Goal: Navigation & Orientation: Go to known website

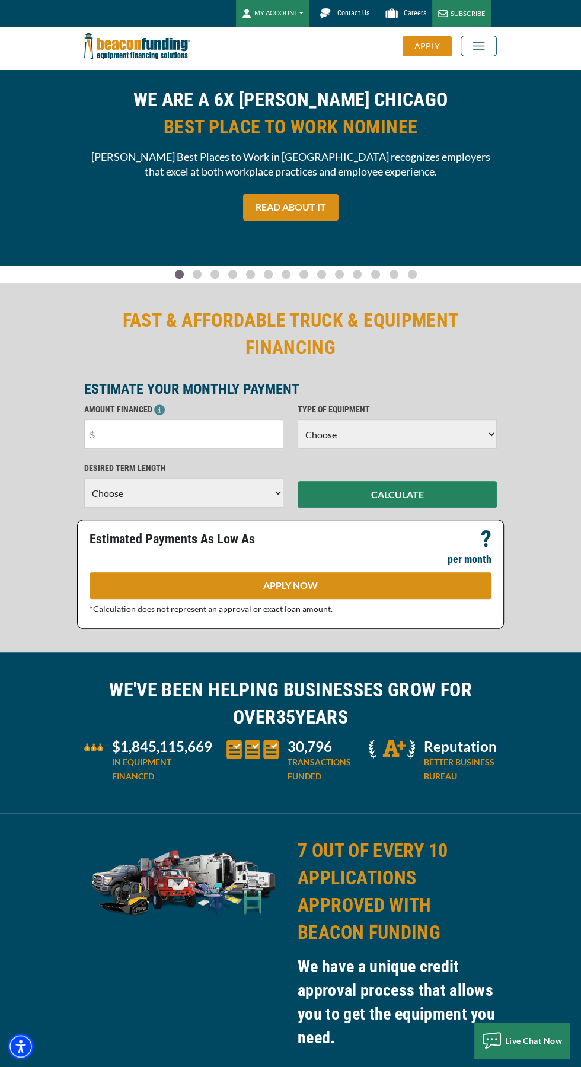
click at [246, 437] on input "text" at bounding box center [183, 434] width 199 height 30
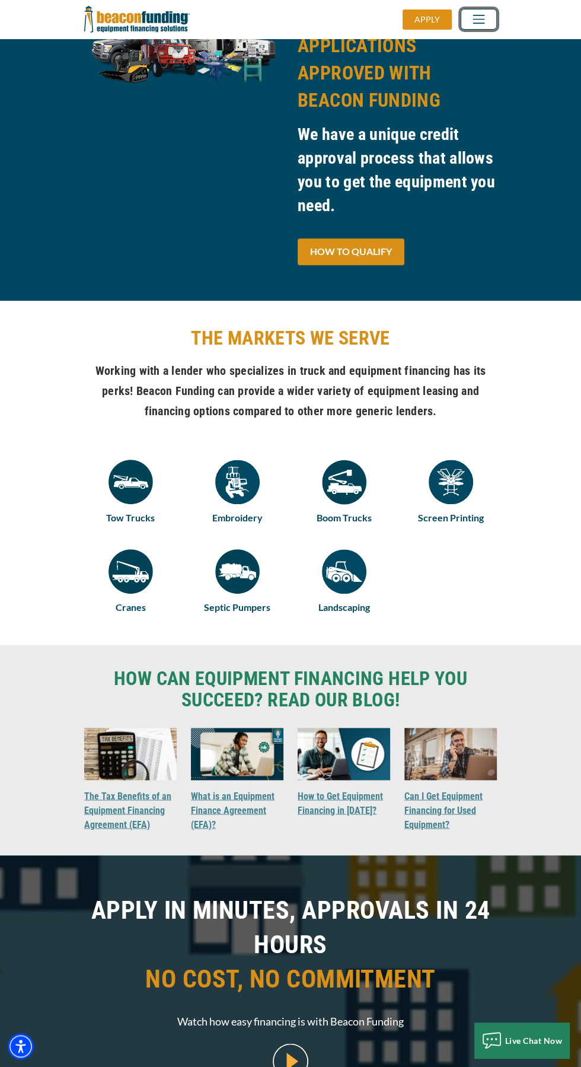
click at [479, 18] on span "Toggle navigation" at bounding box center [479, 19] width 21 height 15
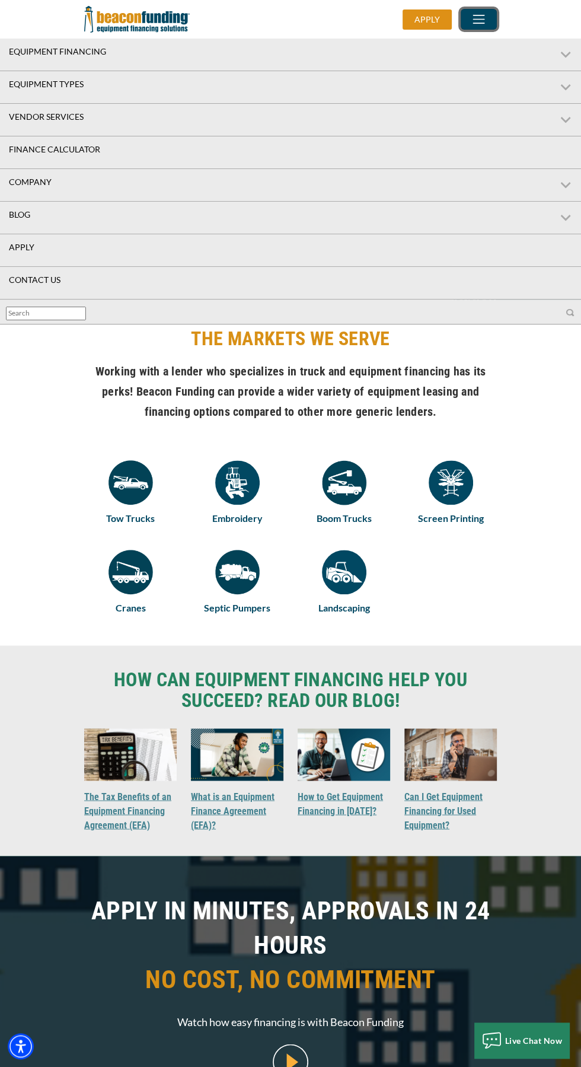
click at [484, 22] on span "Toggle navigation" at bounding box center [479, 19] width 21 height 15
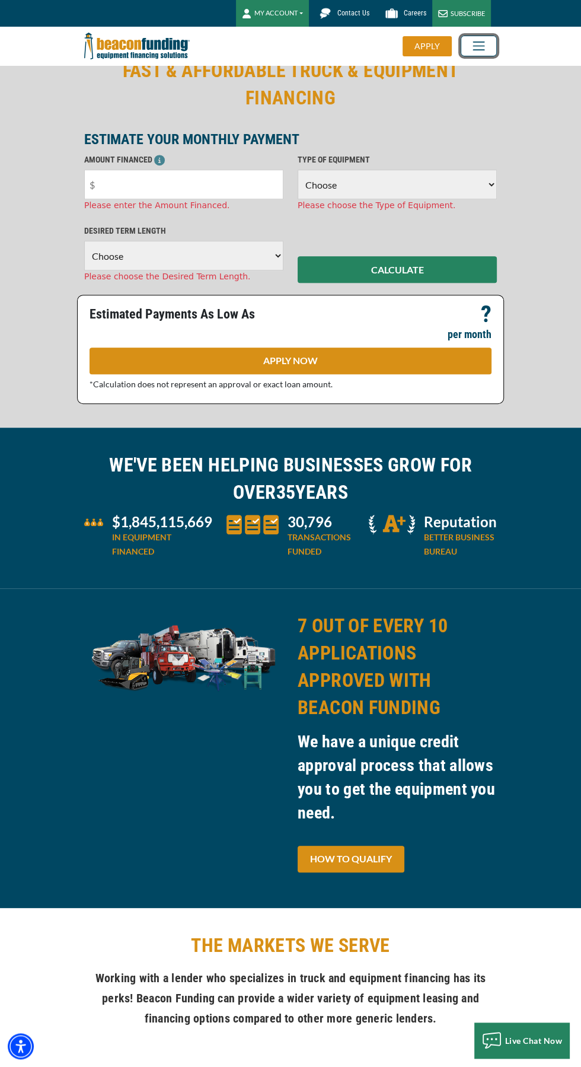
scroll to position [0, 0]
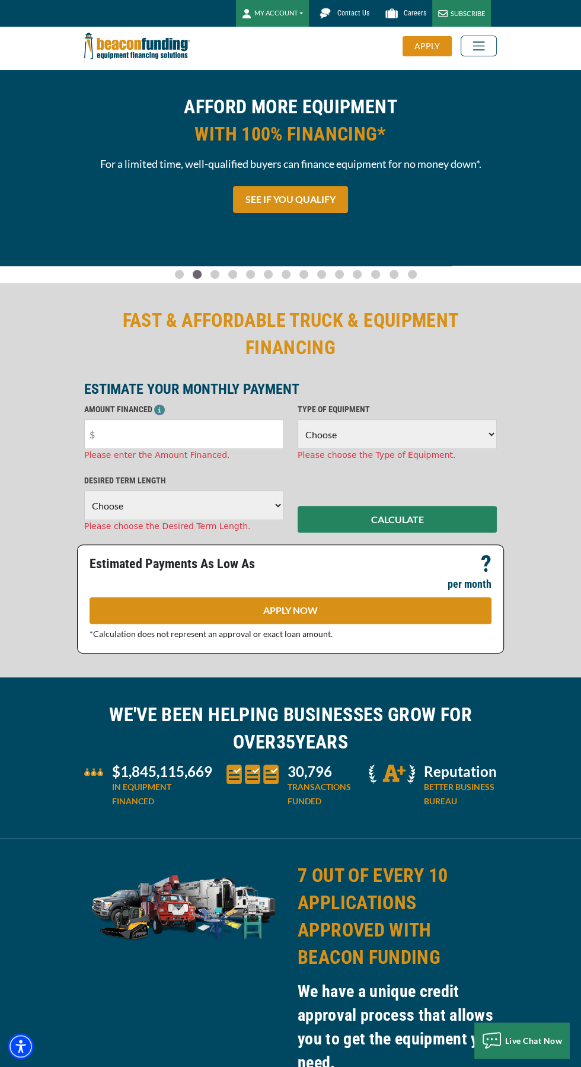
click at [303, 13] on button "MY ACCOUNT" at bounding box center [272, 13] width 73 height 27
click at [301, 42] on link "Login" at bounding box center [284, 41] width 94 height 28
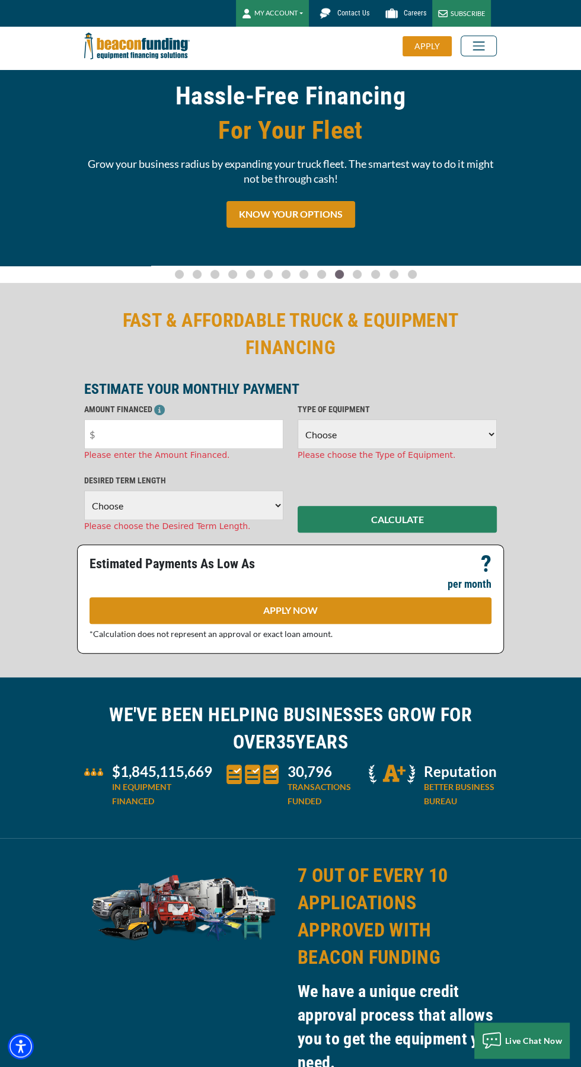
click at [292, 7] on button "MY ACCOUNT" at bounding box center [272, 13] width 73 height 27
